Goal: Task Accomplishment & Management: Manage account settings

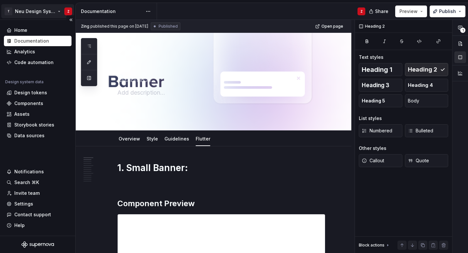
click at [7, 11] on html "T Neu Design System Z Home Documentation Analytics Code automation Design syste…" at bounding box center [234, 126] width 468 height 253
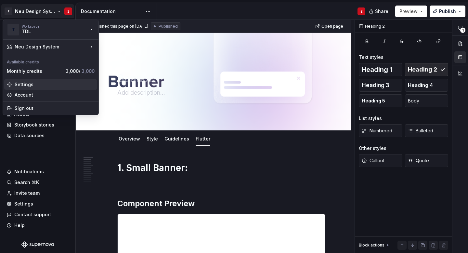
type textarea "*"
click at [37, 85] on div "Settings" at bounding box center [55, 84] width 80 height 7
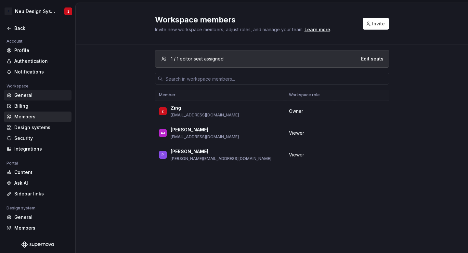
click at [40, 96] on div "General" at bounding box center [41, 95] width 55 height 7
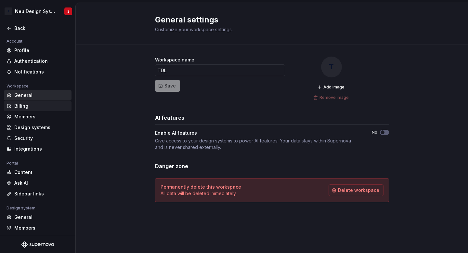
click at [38, 103] on div "Billing" at bounding box center [41, 106] width 55 height 7
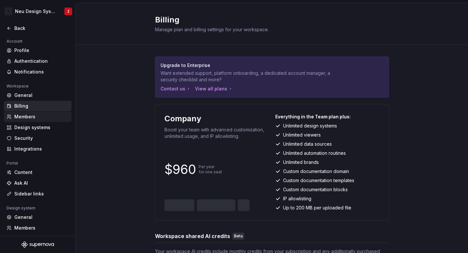
click at [37, 118] on div "Members" at bounding box center [41, 117] width 55 height 7
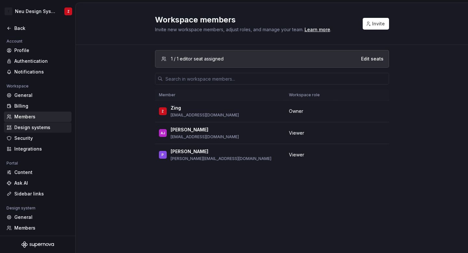
click at [35, 128] on div "Design systems" at bounding box center [41, 127] width 55 height 7
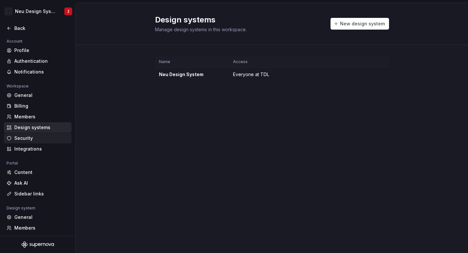
click at [33, 138] on div "Security" at bounding box center [41, 138] width 55 height 7
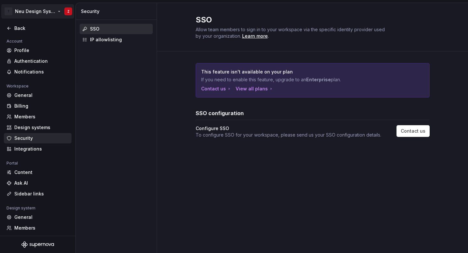
click at [9, 14] on html "T Neu Design System Z Back Account Profile Authentication Notifications Workspa…" at bounding box center [234, 126] width 468 height 253
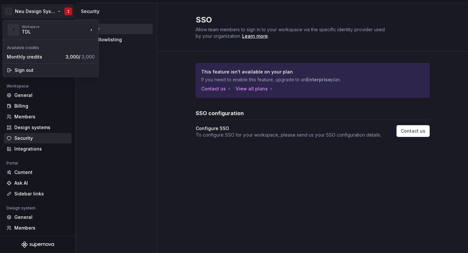
click at [101, 94] on html "T Neu Design System Z Back Account Profile Authentication Notifications Workspa…" at bounding box center [234, 126] width 468 height 253
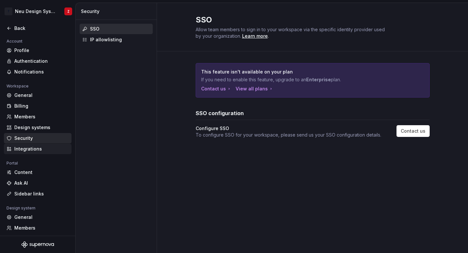
click at [37, 148] on div "Integrations" at bounding box center [41, 149] width 55 height 7
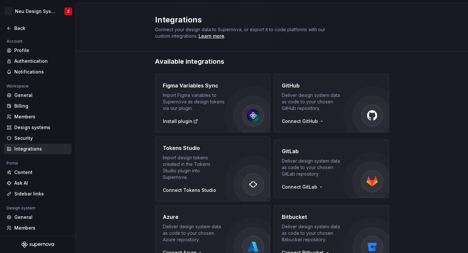
scroll to position [122, 0]
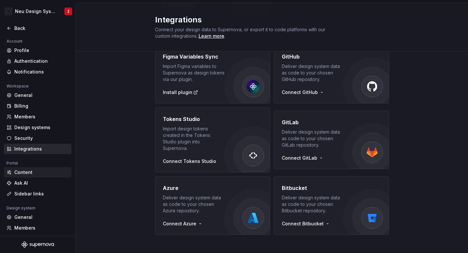
click at [25, 176] on div "Content" at bounding box center [38, 172] width 68 height 10
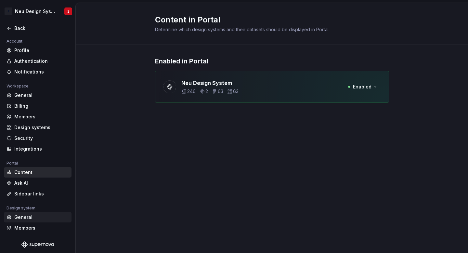
click at [29, 216] on div "General" at bounding box center [41, 217] width 55 height 7
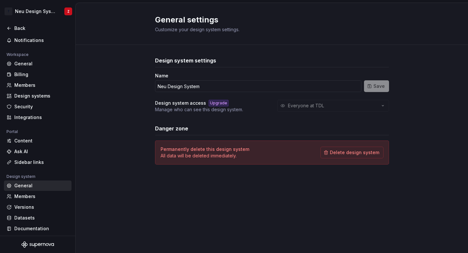
scroll to position [34, 0]
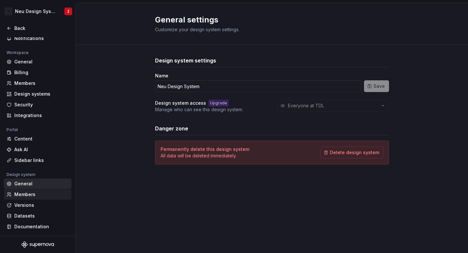
click at [28, 193] on div "Members" at bounding box center [41, 194] width 55 height 7
